Goal: Find specific page/section: Find specific page/section

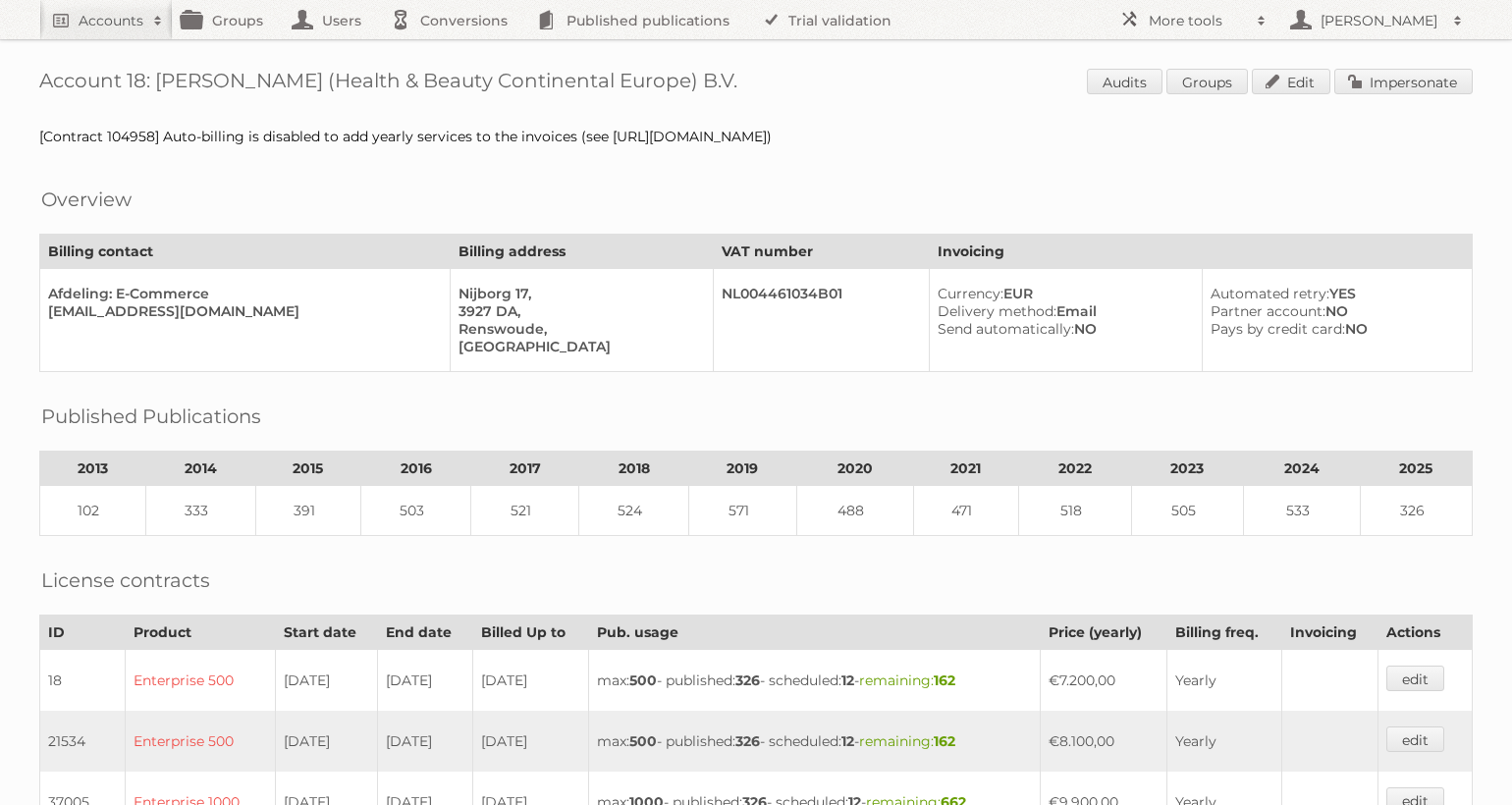
scroll to position [937, 0]
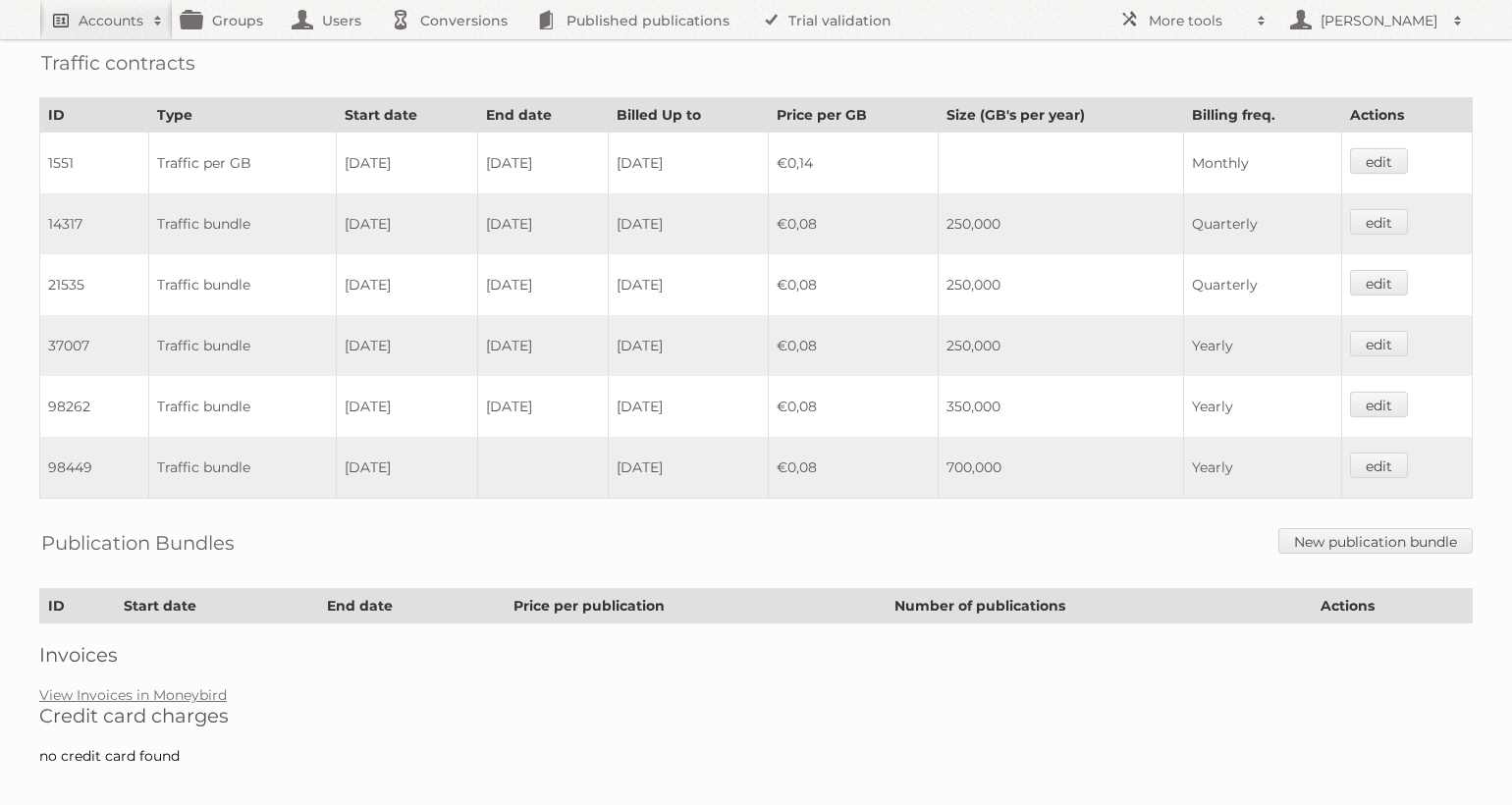
click at [134, 4] on link "Accounts" at bounding box center [106, 19] width 134 height 39
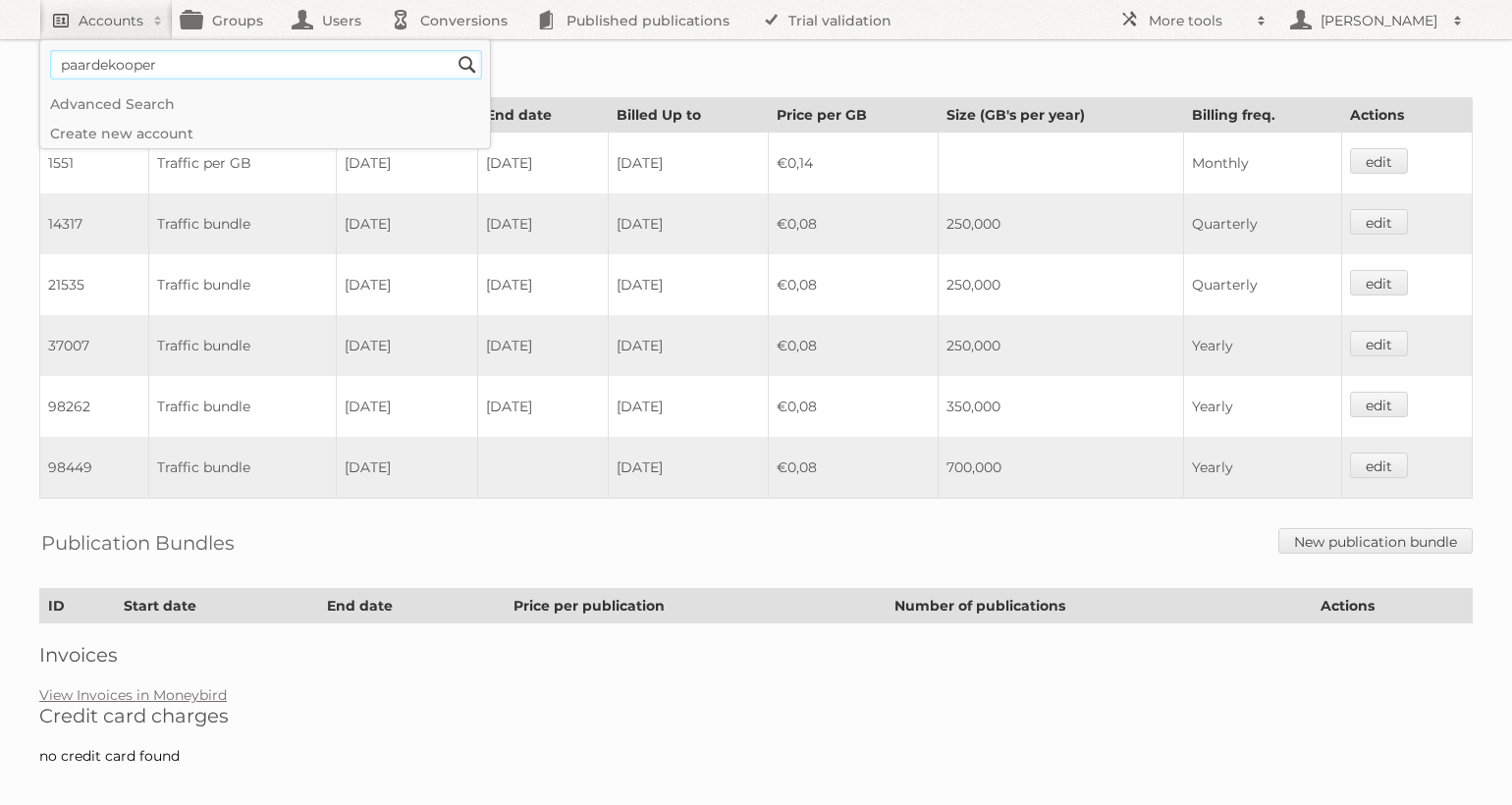
type input"] "paardekooper"
click at [452, 50] on input "Search" at bounding box center [467, 65] width 30 height 30
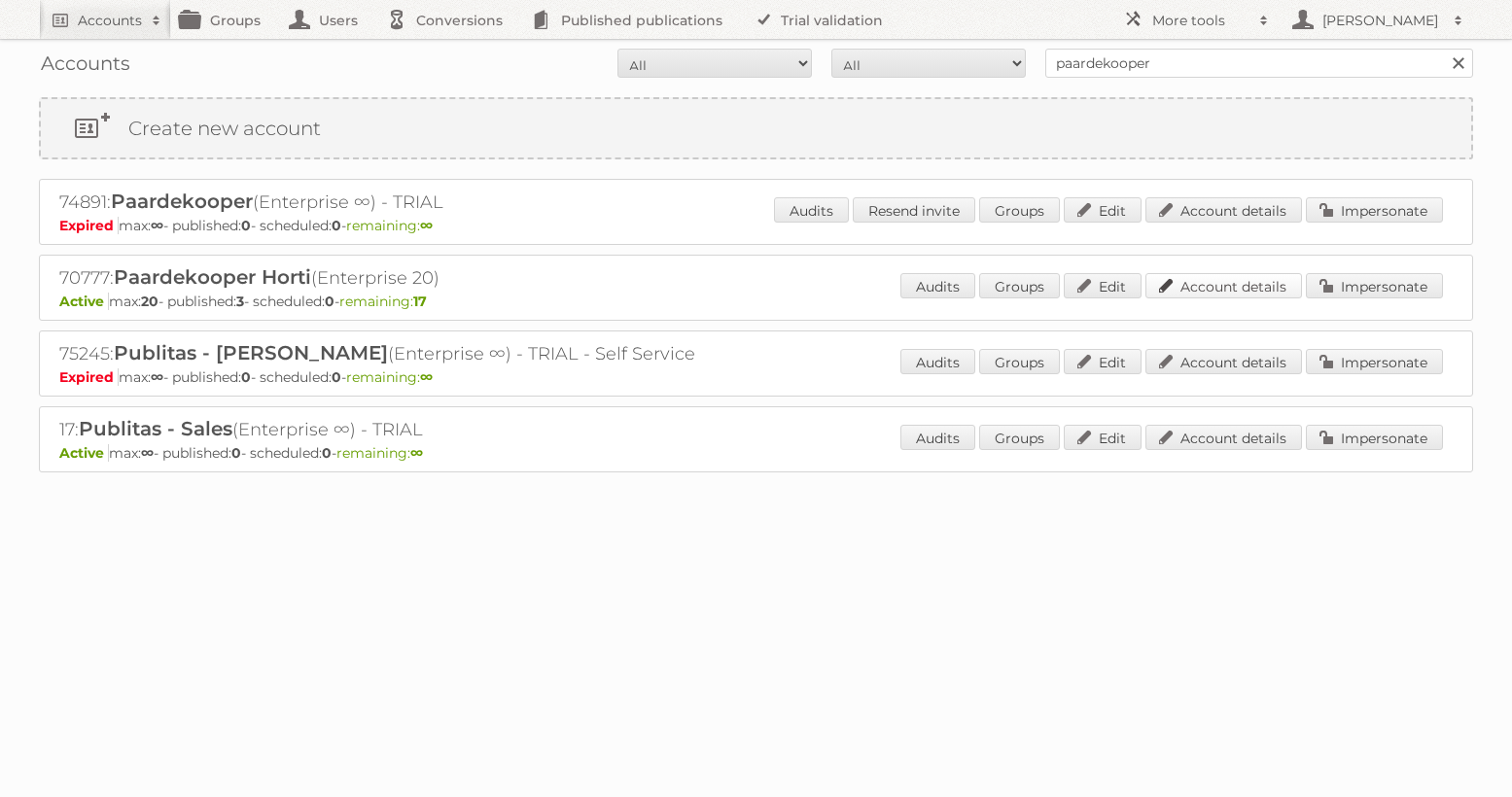
click at [1243, 292] on link "Account details" at bounding box center [1223, 286] width 156 height 26
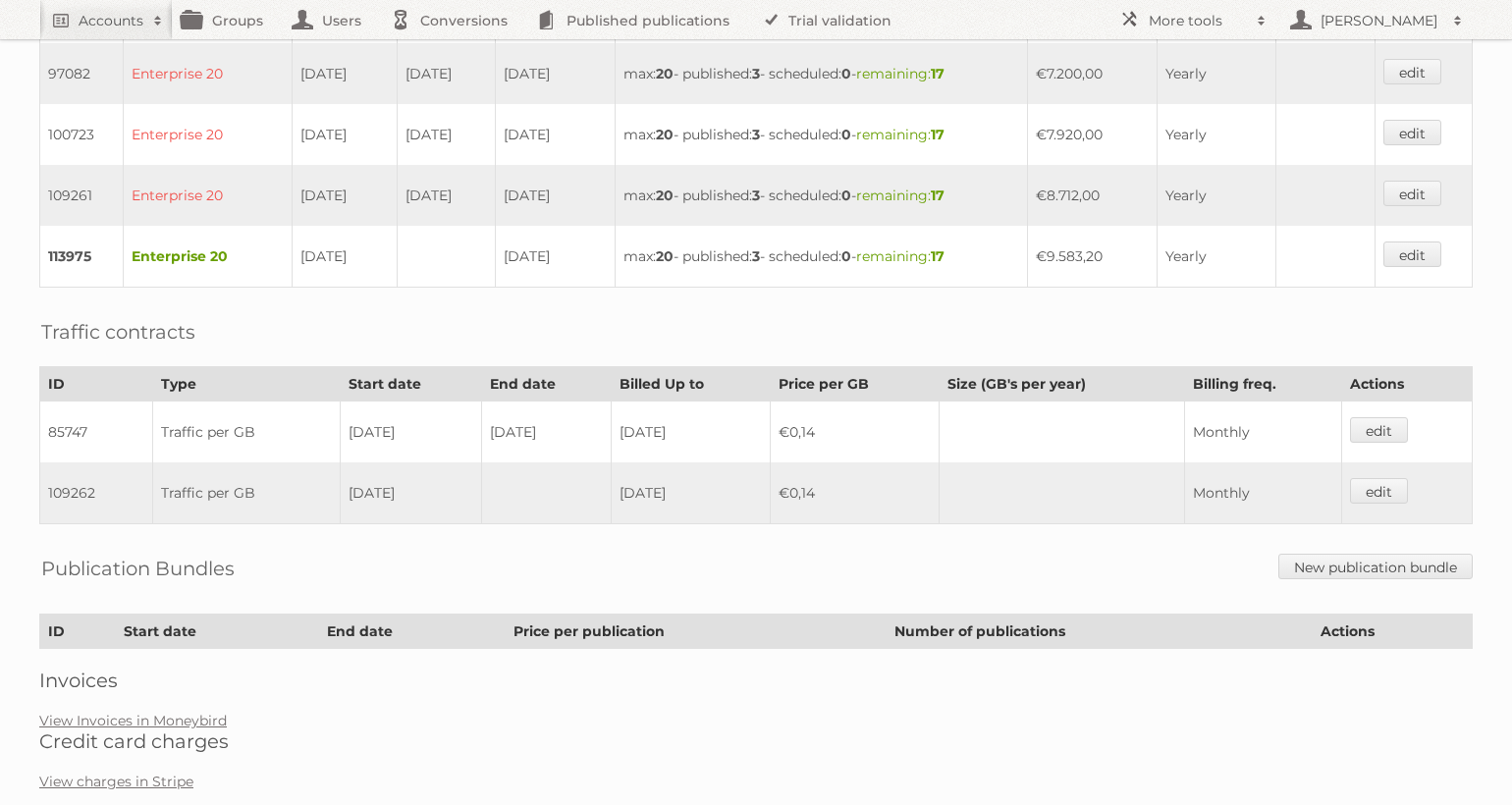
scroll to position [815, 0]
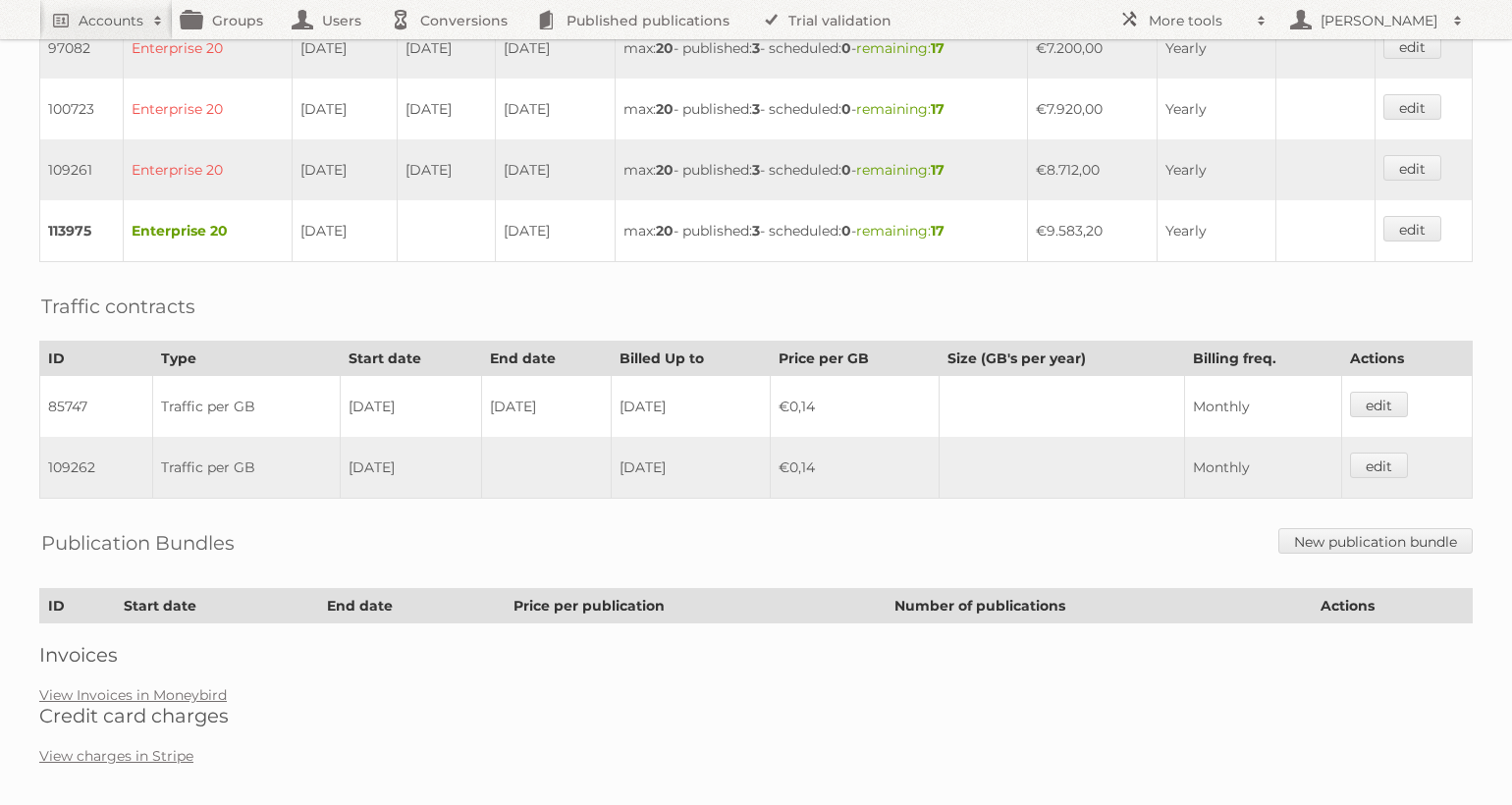
click at [137, 706] on h2 "Credit card charges" at bounding box center [756, 716] width 1434 height 24
click at [135, 701] on link "View Invoices in Moneybird" at bounding box center [133, 695] width 188 height 18
click at [111, 692] on link "View Invoices in Moneybird" at bounding box center [133, 695] width 188 height 18
click at [135, 32] on link "Accounts" at bounding box center [106, 19] width 134 height 39
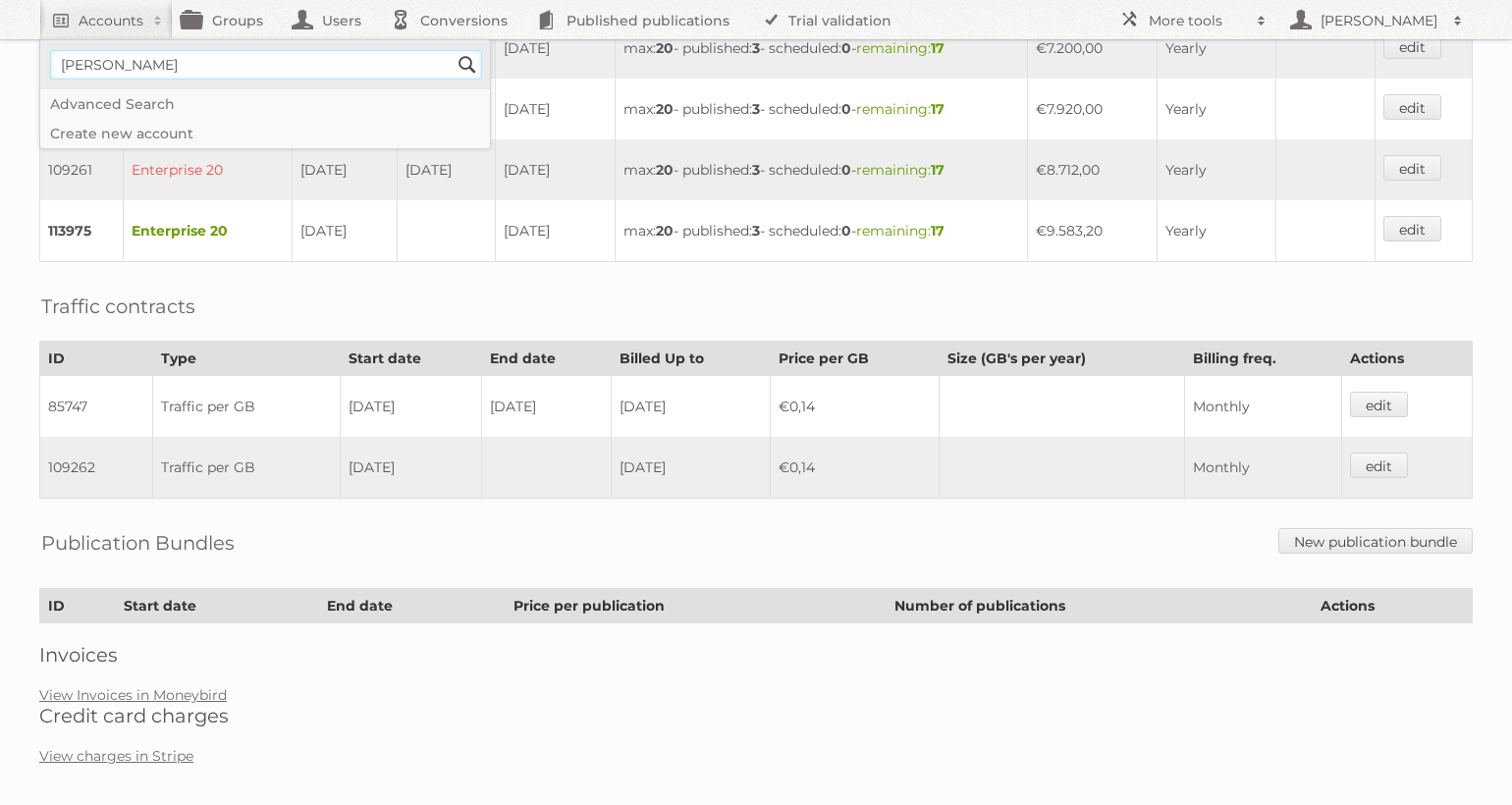
type input"] "leen bakker"
click at [452, 50] on input "Search" at bounding box center [467, 65] width 30 height 30
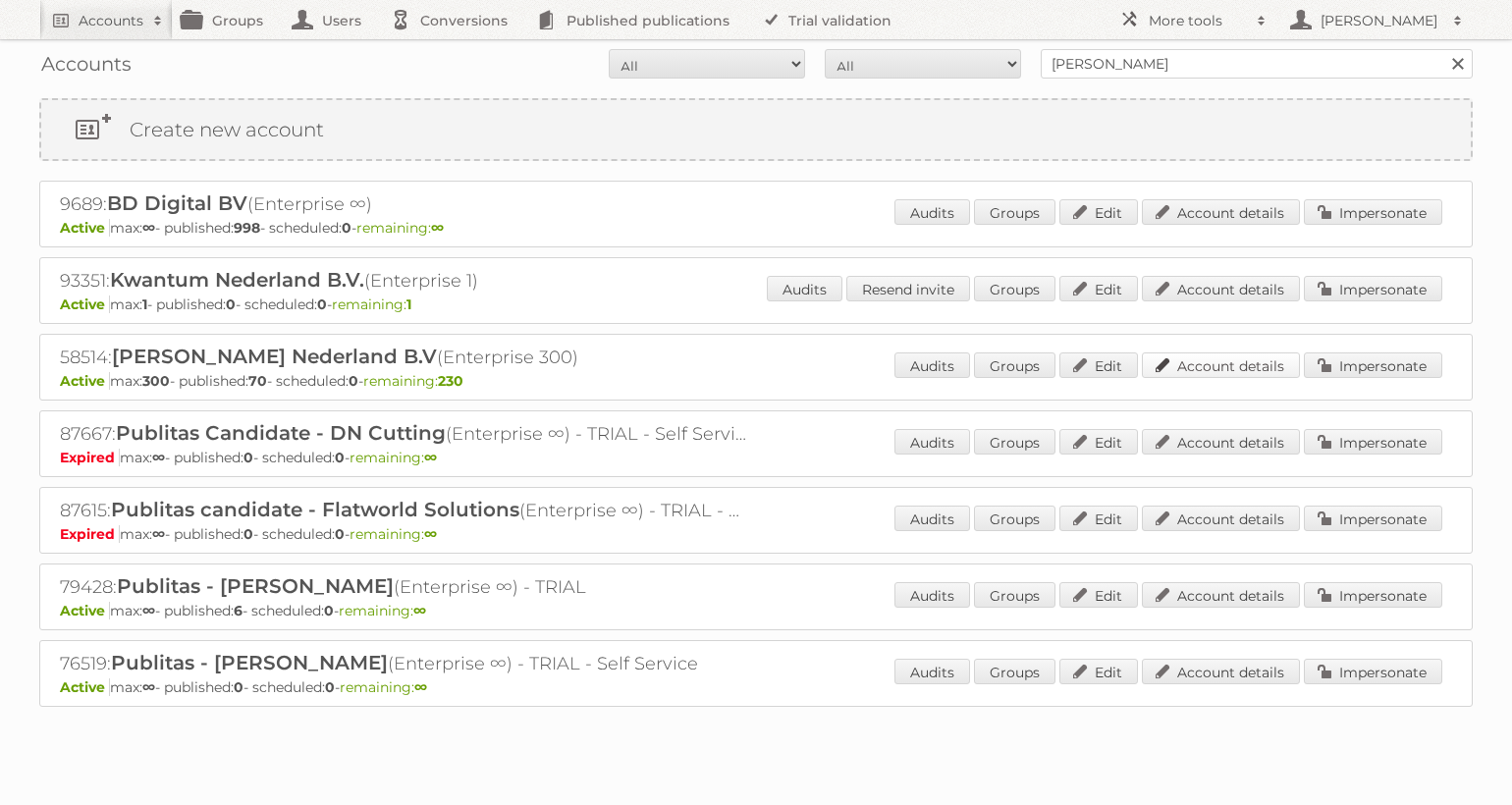
click at [1212, 365] on link "Account details" at bounding box center [1221, 366] width 158 height 26
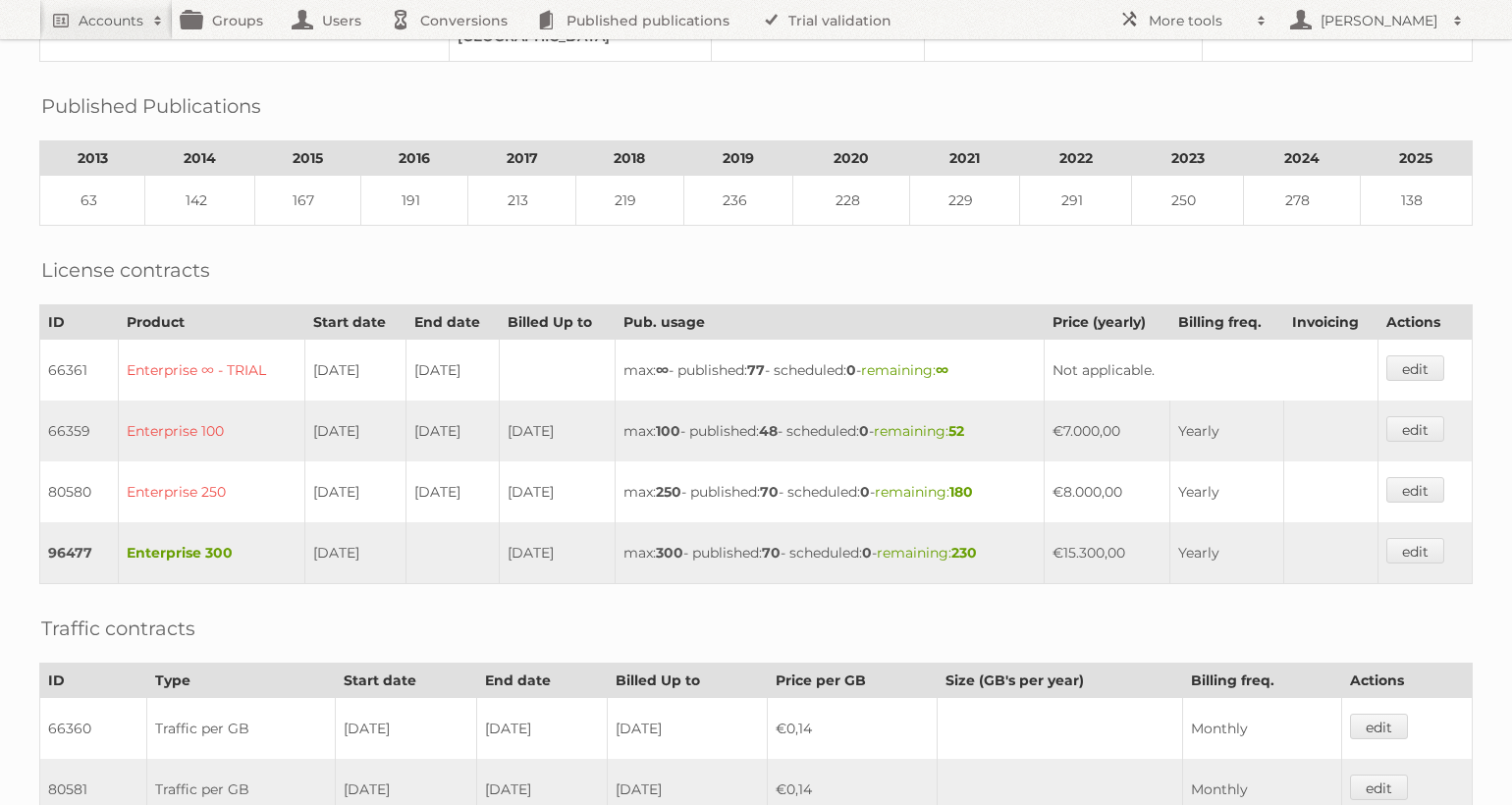
scroll to position [312, 0]
